Goal: Transaction & Acquisition: Register for event/course

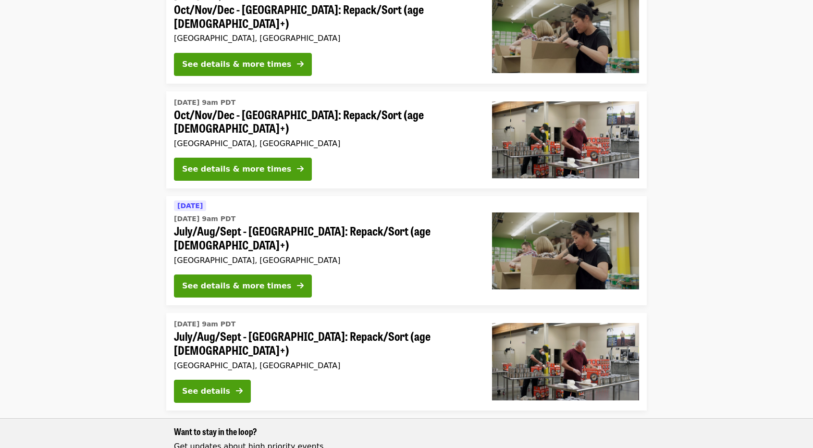
scroll to position [144, 0]
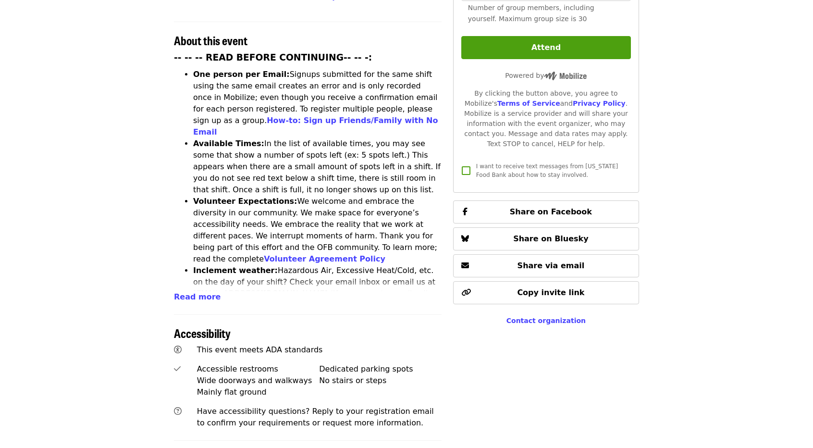
scroll to position [336, 0]
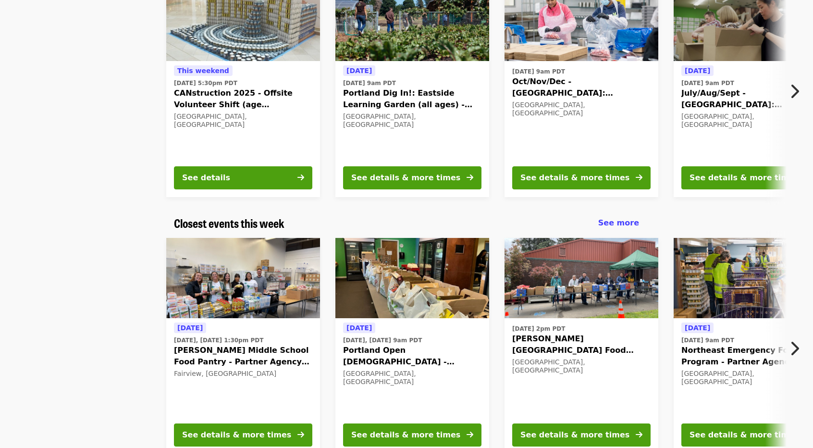
scroll to position [96, 0]
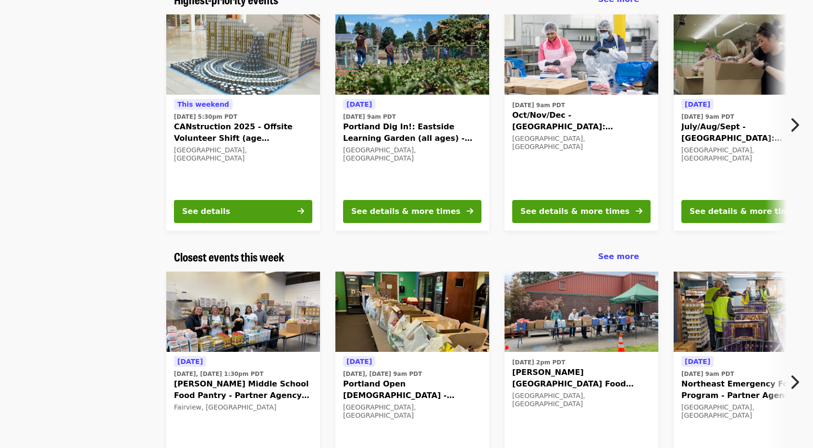
click at [797, 123] on icon "chevron-right icon" at bounding box center [794, 125] width 10 height 18
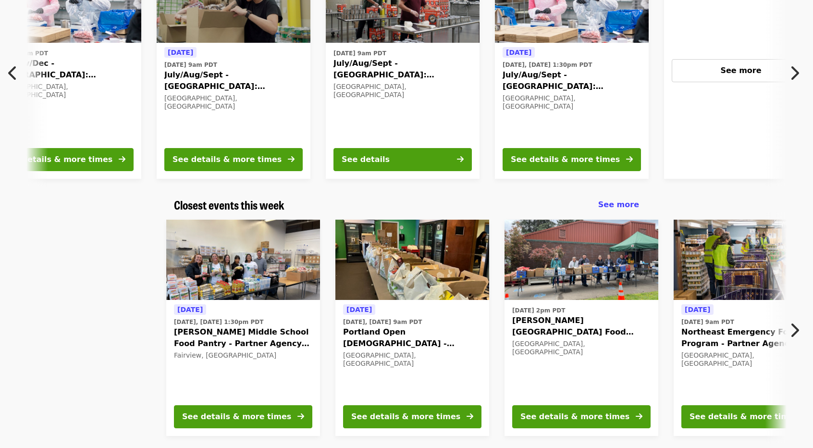
scroll to position [192, 0]
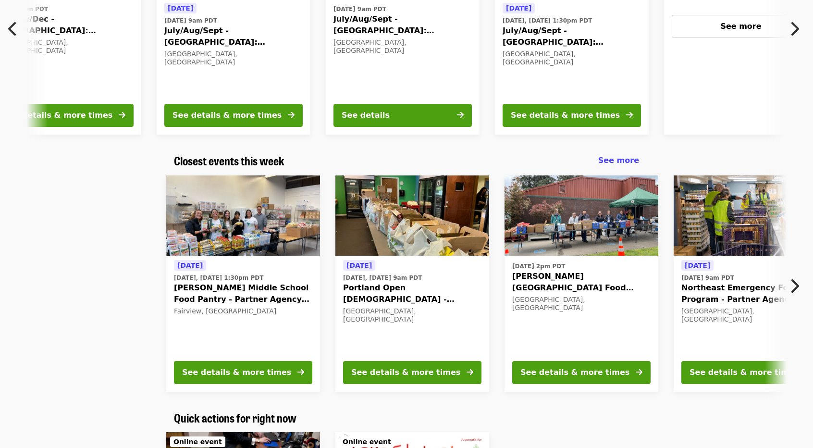
click at [792, 286] on icon "chevron-right icon" at bounding box center [794, 286] width 10 height 18
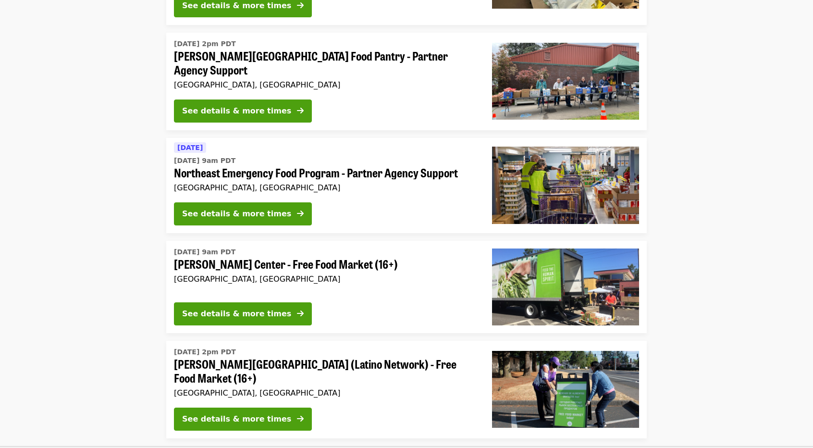
scroll to position [1105, 0]
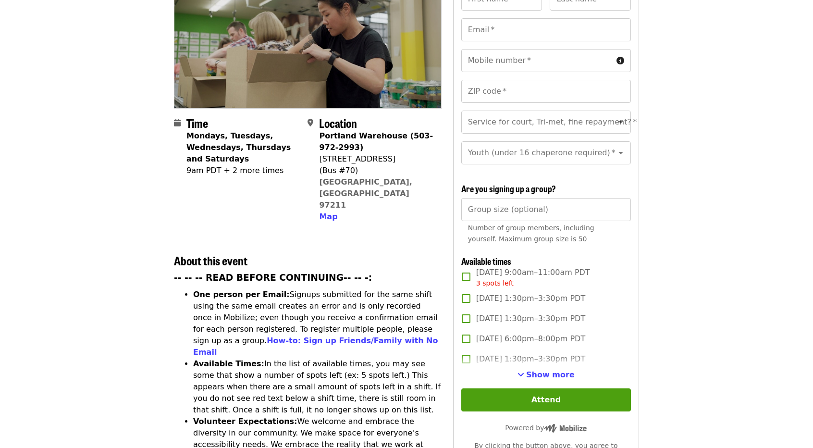
scroll to position [192, 0]
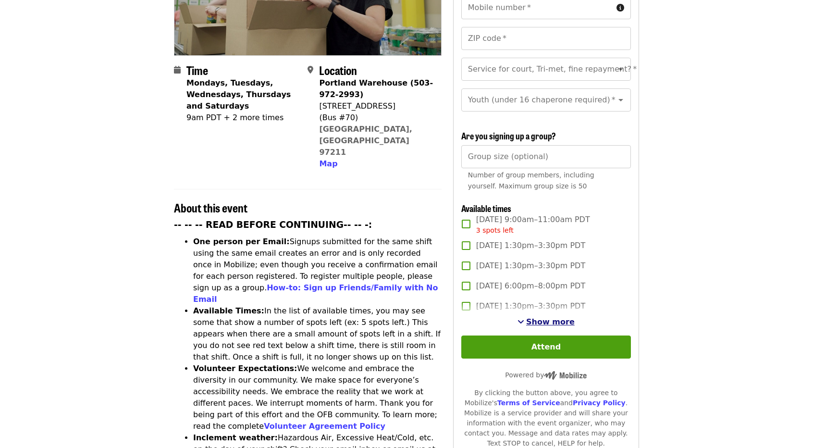
click at [550, 319] on span "Show more" at bounding box center [550, 321] width 49 height 9
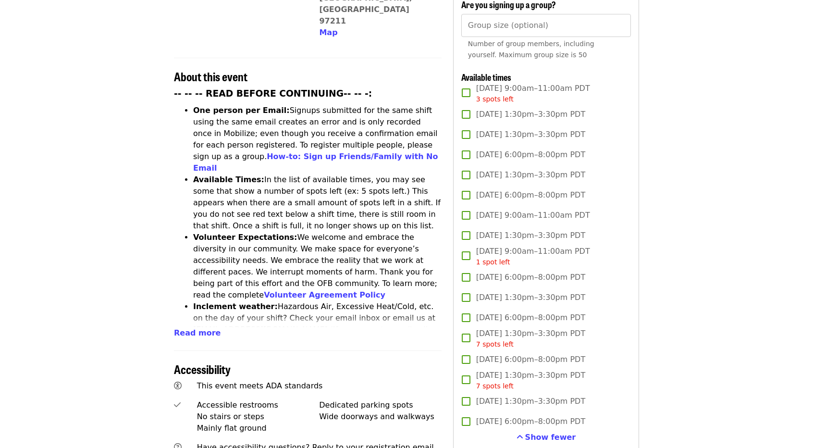
scroll to position [336, 0]
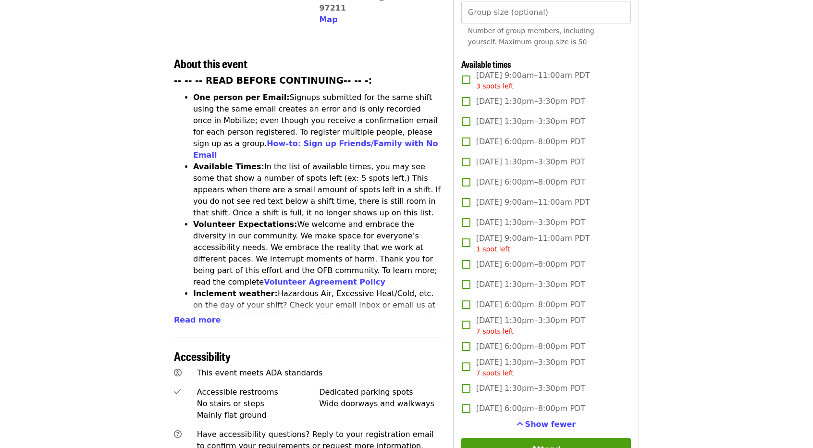
click at [123, 319] on article "July/Aug/Sept - Portland: Repack/Sort (age 8+) Highest Priority Volunteer Shift…" at bounding box center [406, 232] width 813 height 1052
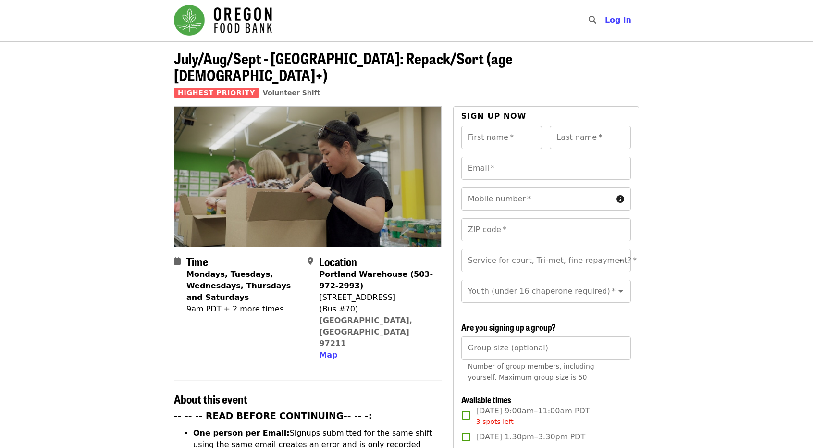
scroll to position [0, 0]
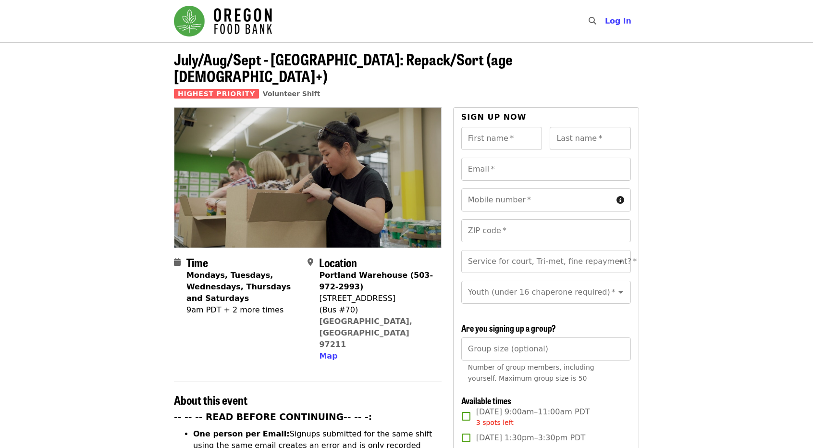
click at [386, 270] on strong "Portland Warehouse (503-972-2993)" at bounding box center [376, 280] width 114 height 21
click at [366, 292] on div "7900 NE 33rd Dr" at bounding box center [376, 298] width 114 height 12
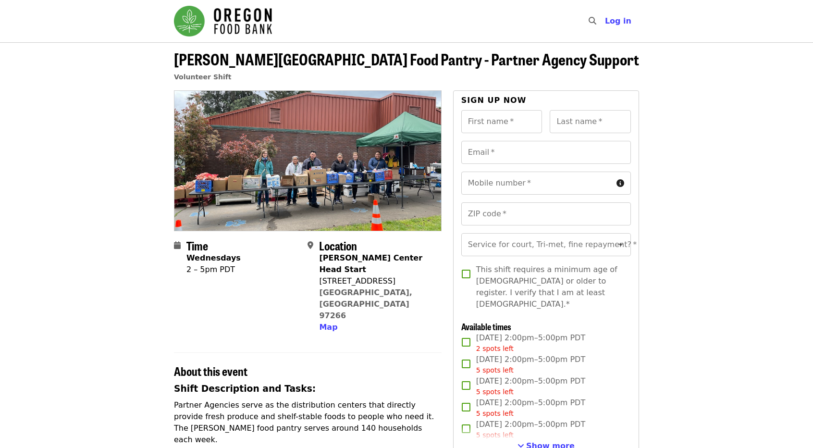
click at [335, 275] on div "[STREET_ADDRESS]" at bounding box center [376, 281] width 114 height 12
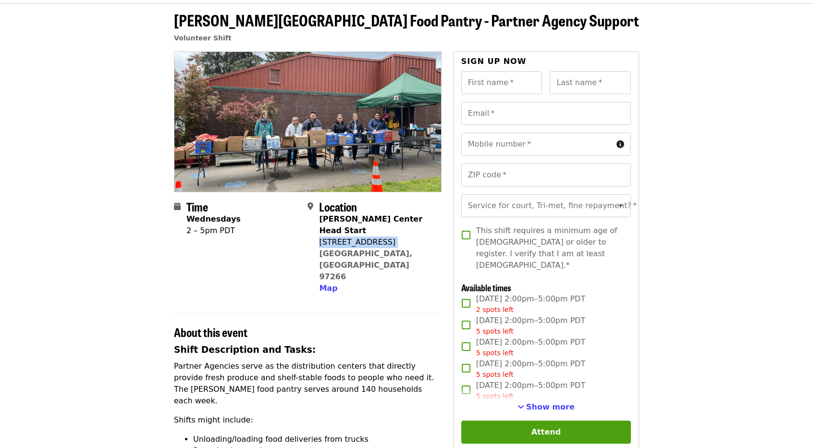
scroll to position [144, 0]
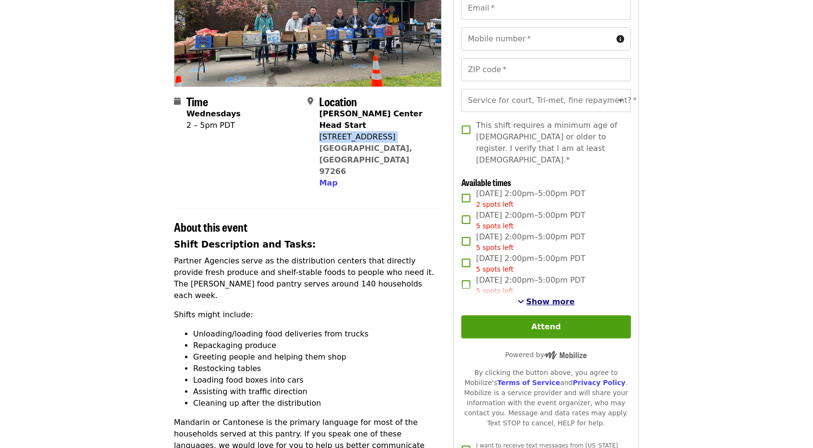
click at [558, 297] on span "Show more" at bounding box center [550, 301] width 49 height 9
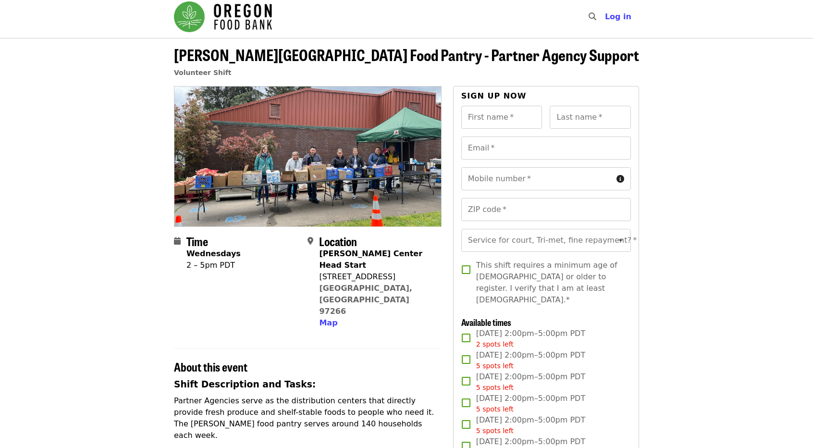
scroll to position [0, 0]
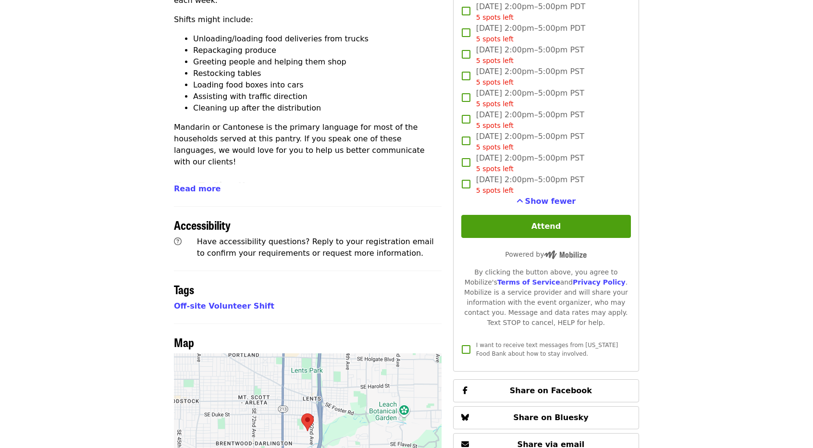
scroll to position [480, 0]
